Goal: Find specific fact: Find contact information

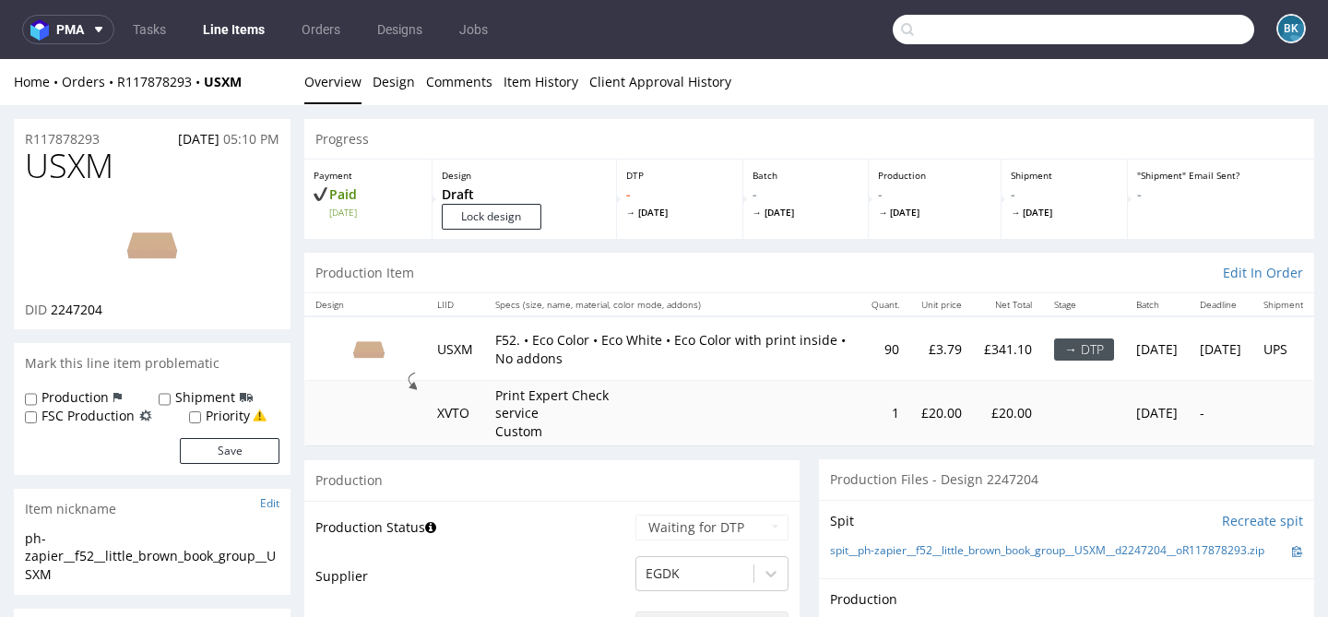
click at [1195, 30] on input "text" at bounding box center [1073, 30] width 361 height 30
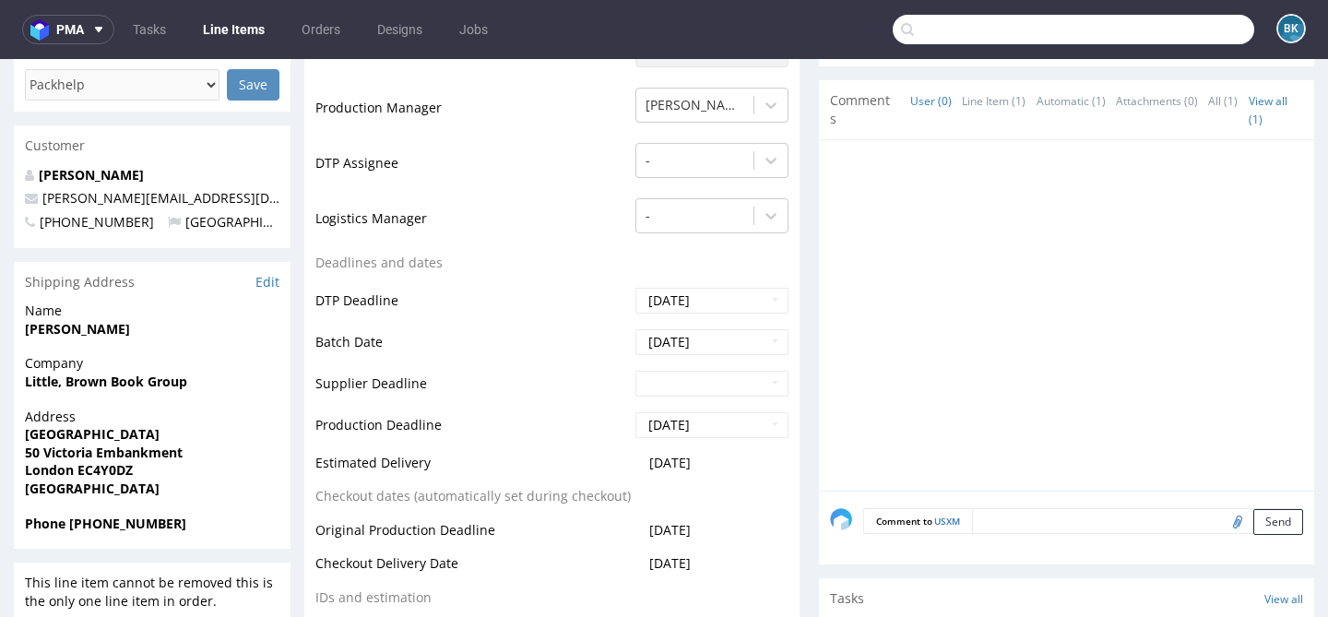
scroll to position [1, 0]
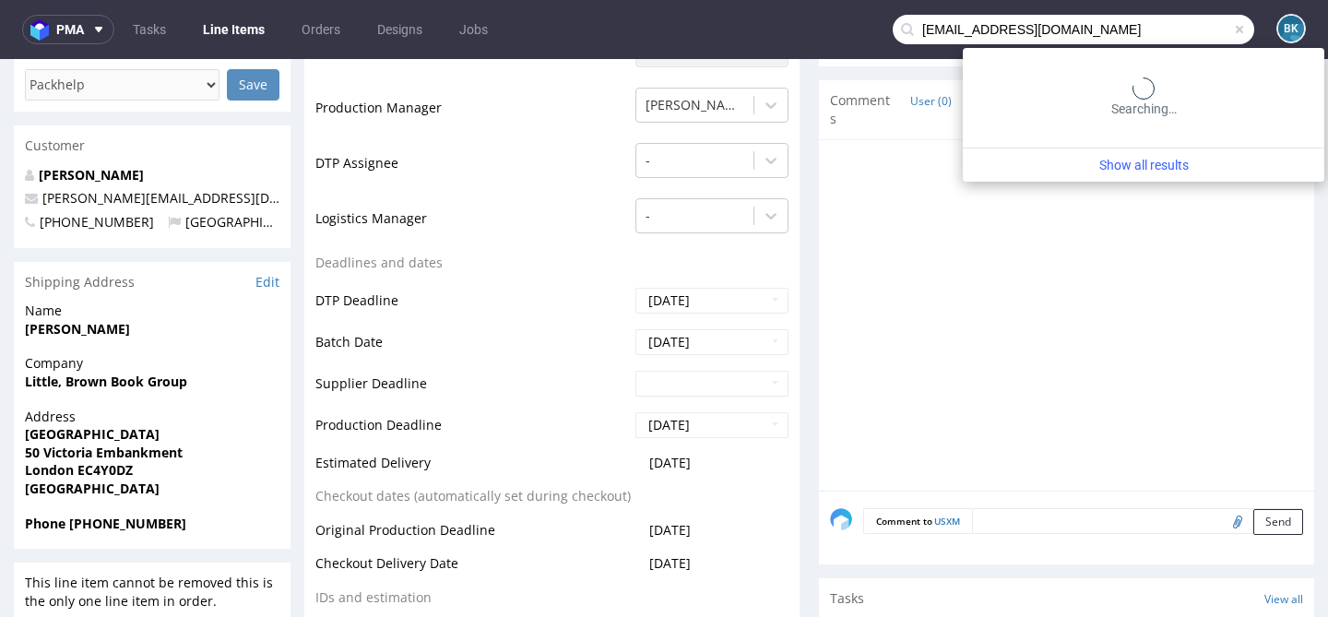
type input "[EMAIL_ADDRESS][DOMAIN_NAME]"
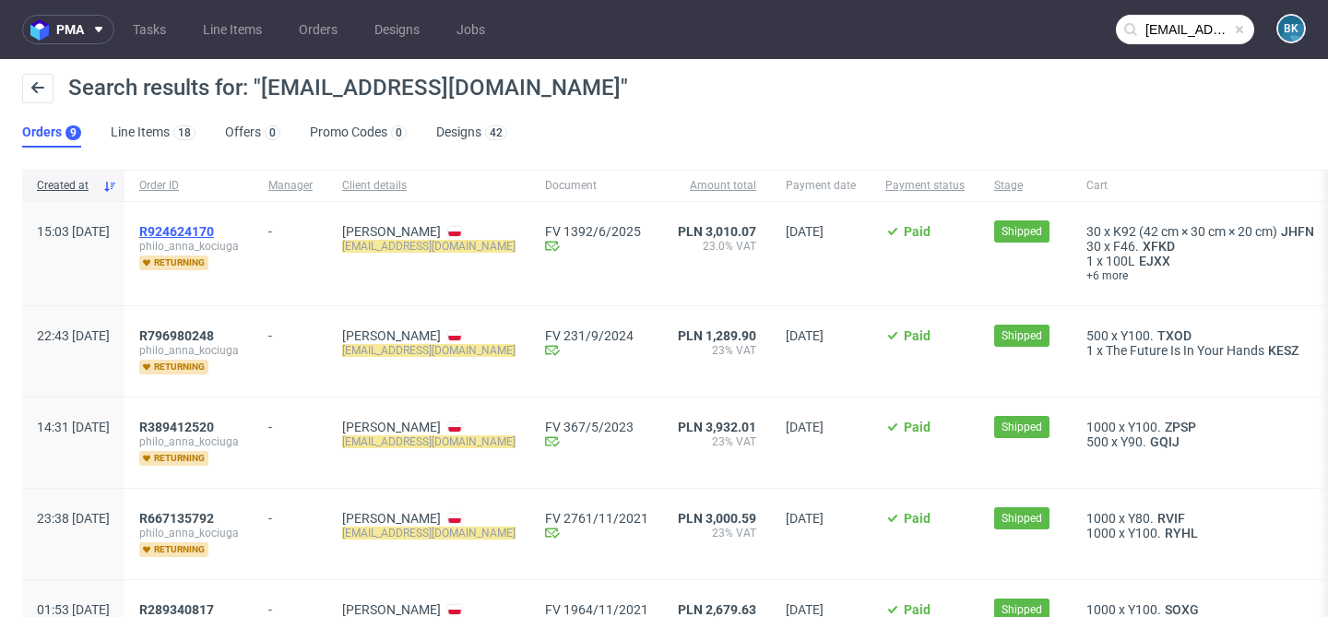
click at [214, 228] on span "R924624170" at bounding box center [176, 231] width 75 height 15
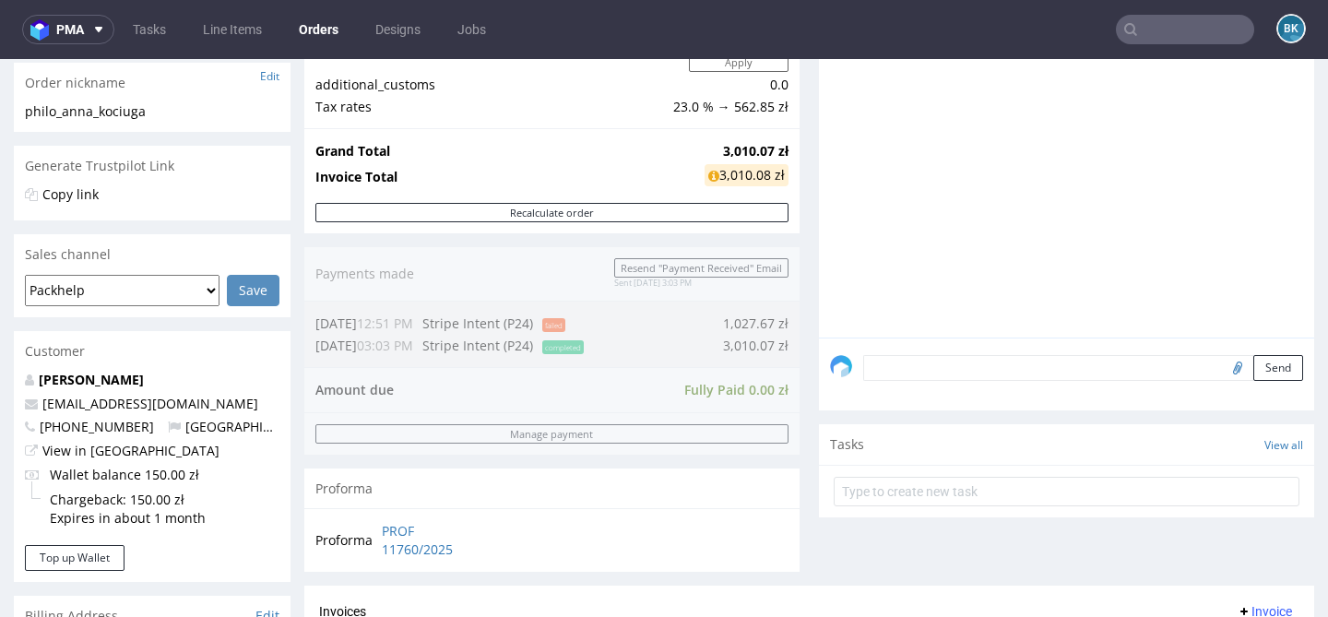
scroll to position [350, 0]
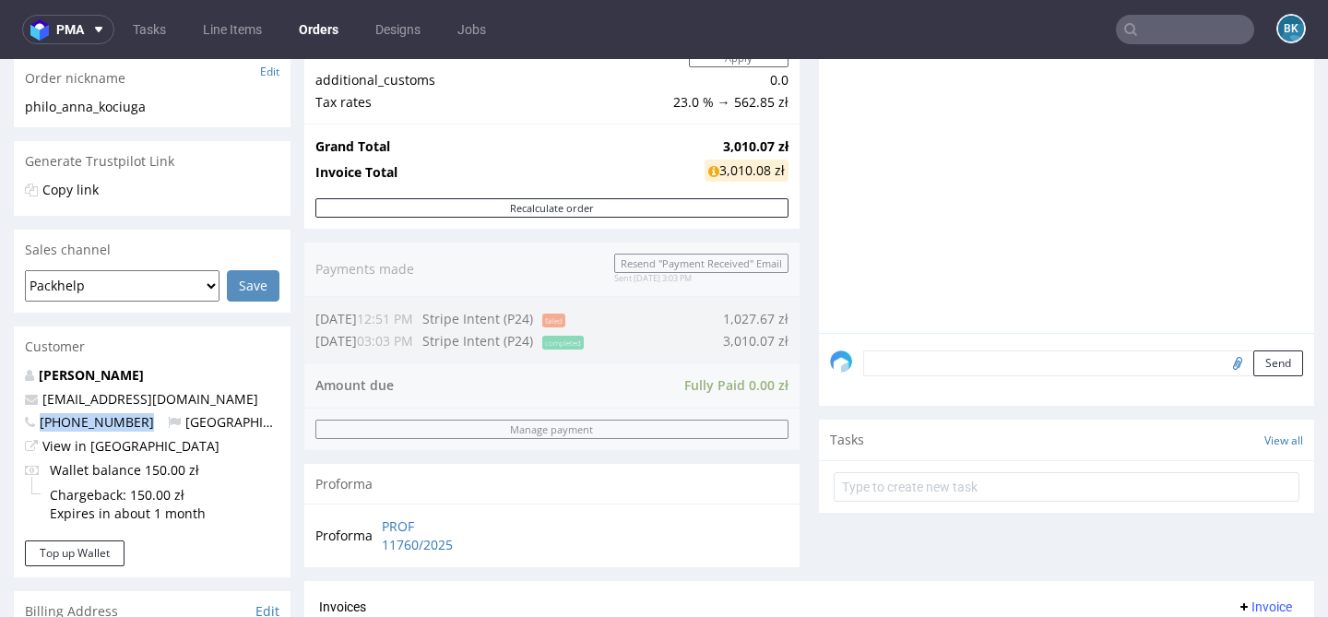
drag, startPoint x: 134, startPoint y: 422, endPoint x: 40, endPoint y: 421, distance: 94.1
click at [40, 421] on p "[PHONE_NUMBER] [GEOGRAPHIC_DATA]" at bounding box center [152, 422] width 255 height 18
copy span "[PHONE_NUMBER]"
